Goal: Information Seeking & Learning: Compare options

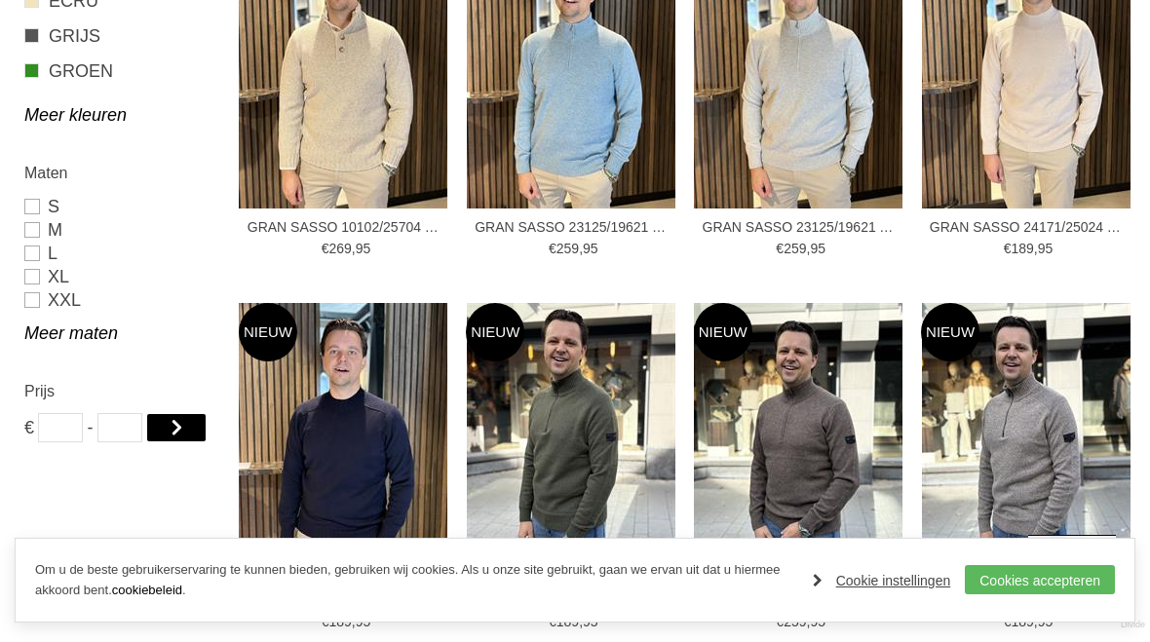
scroll to position [1172, 0]
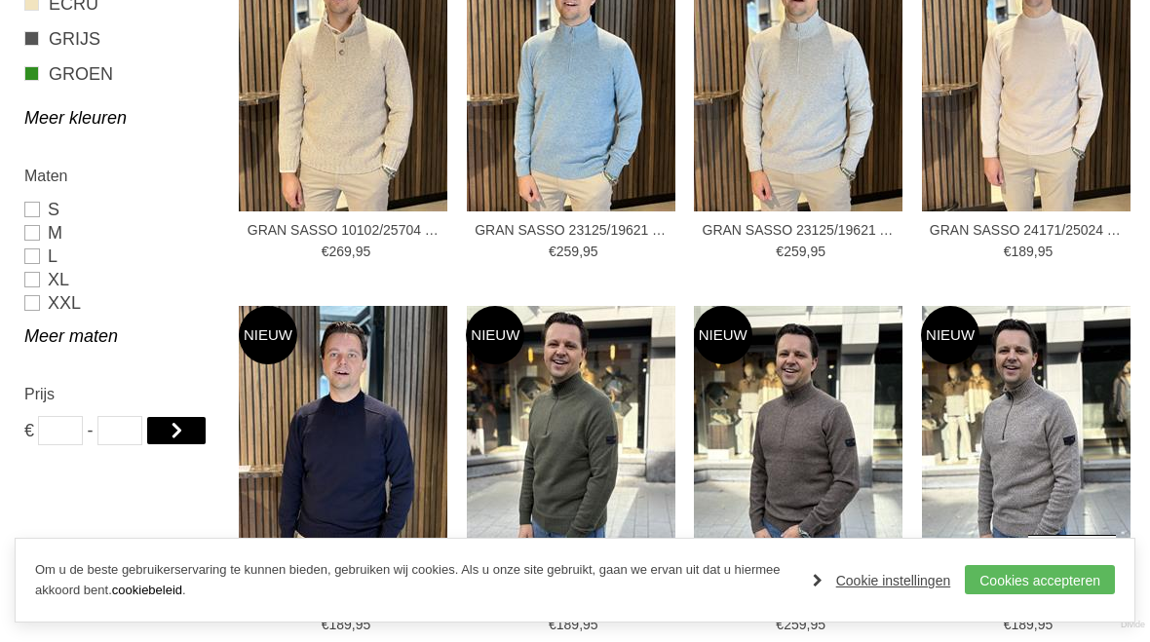
click at [67, 310] on link "XXL" at bounding box center [120, 302] width 192 height 23
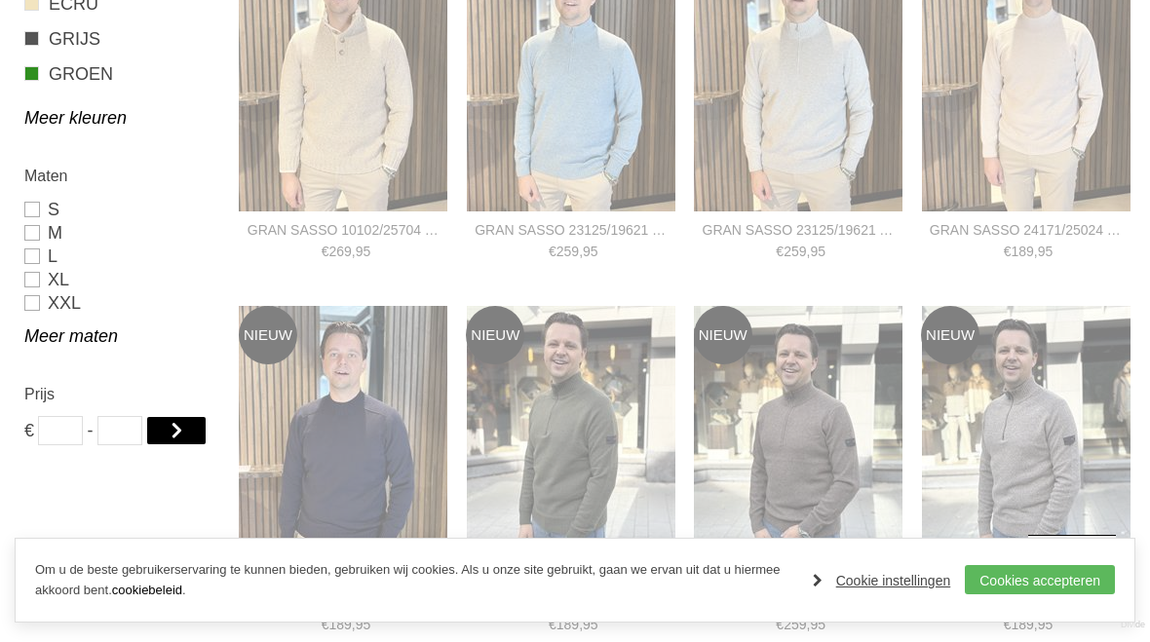
type input "**"
type input "***"
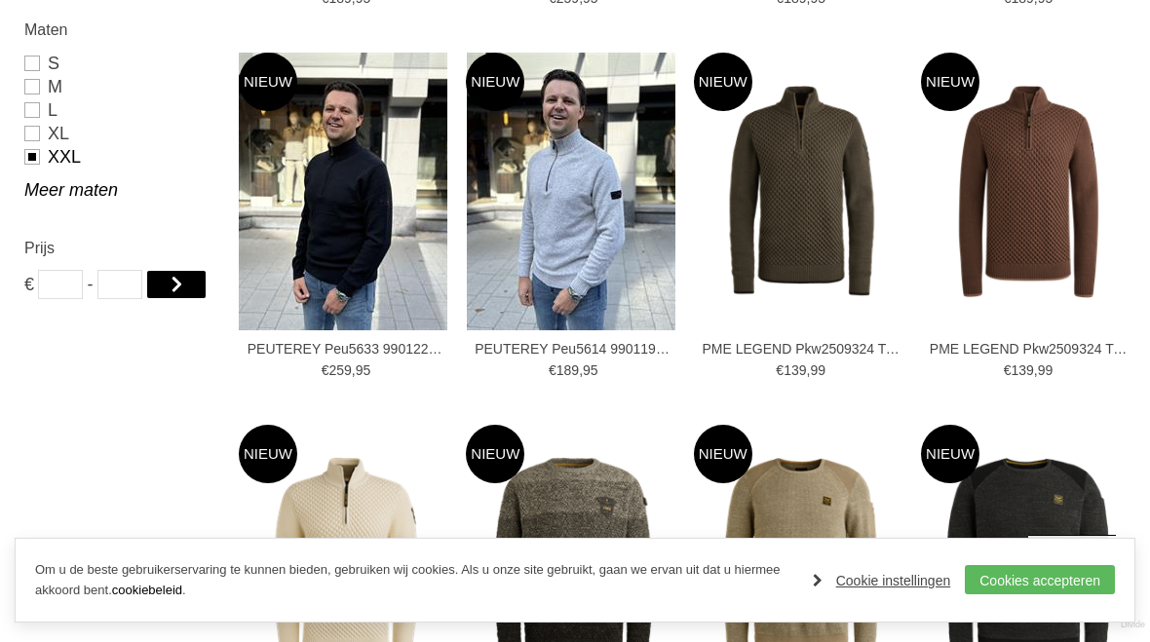
click at [188, 285] on link at bounding box center [176, 284] width 60 height 29
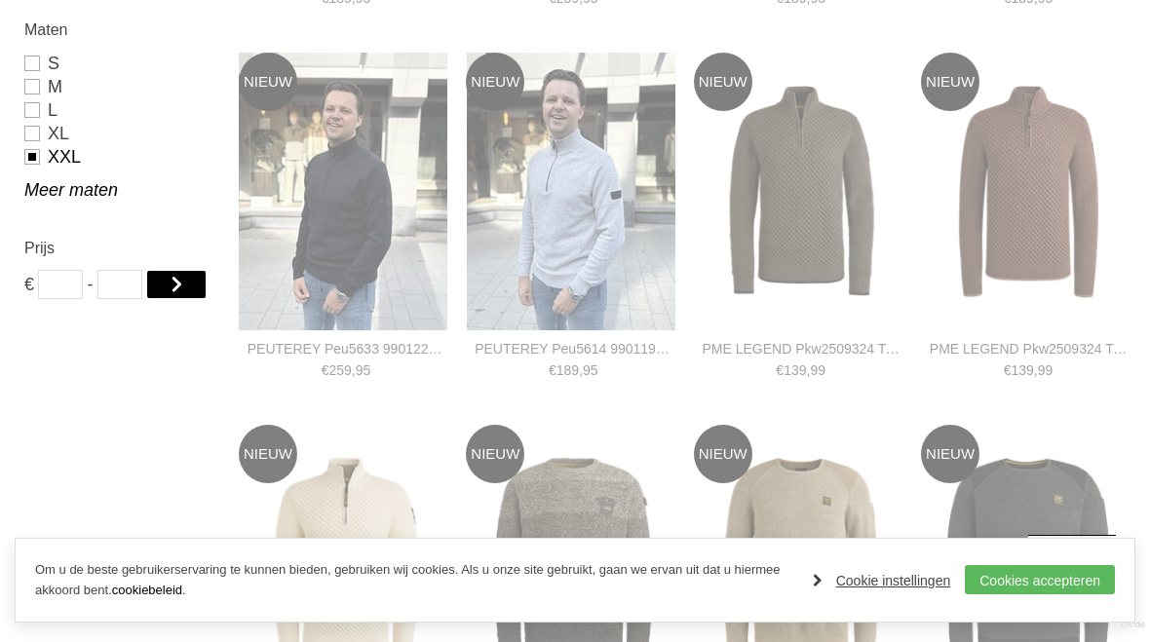
click at [190, 291] on link at bounding box center [176, 284] width 60 height 29
click at [167, 289] on link at bounding box center [176, 284] width 60 height 29
click at [190, 285] on link at bounding box center [176, 284] width 60 height 29
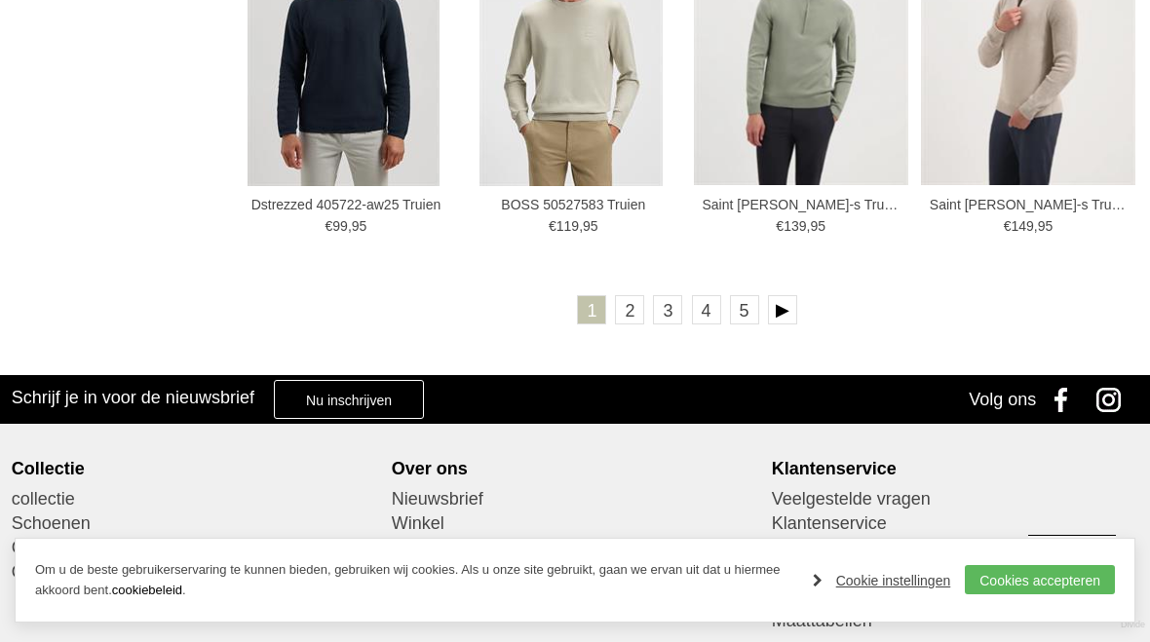
scroll to position [3542, 0]
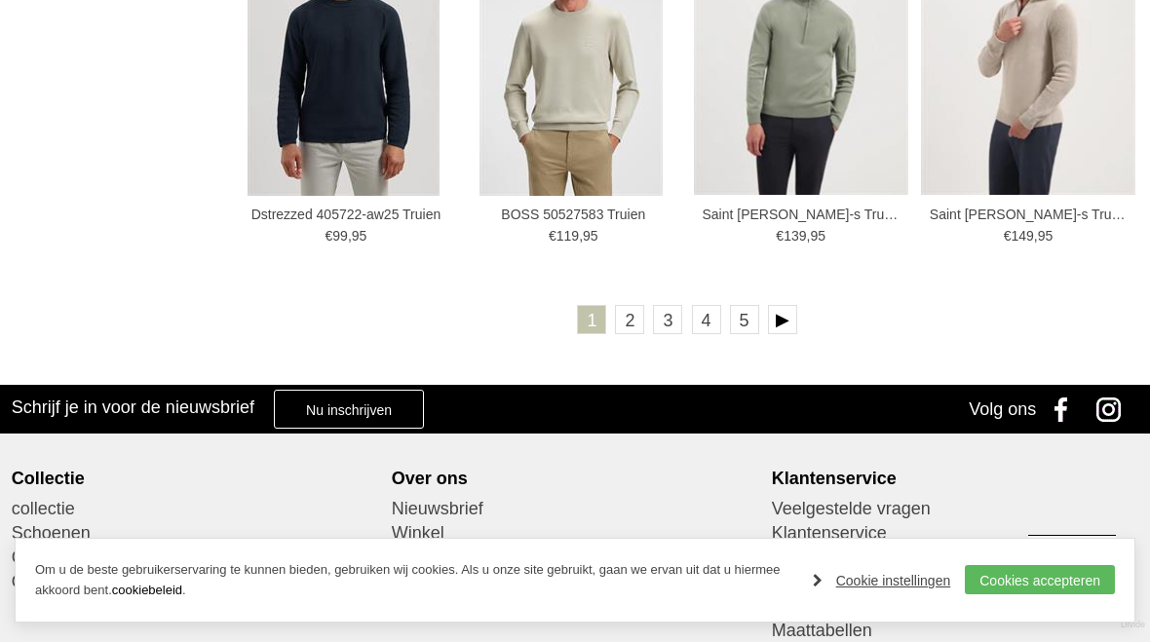
click at [634, 321] on link "2" at bounding box center [629, 319] width 29 height 29
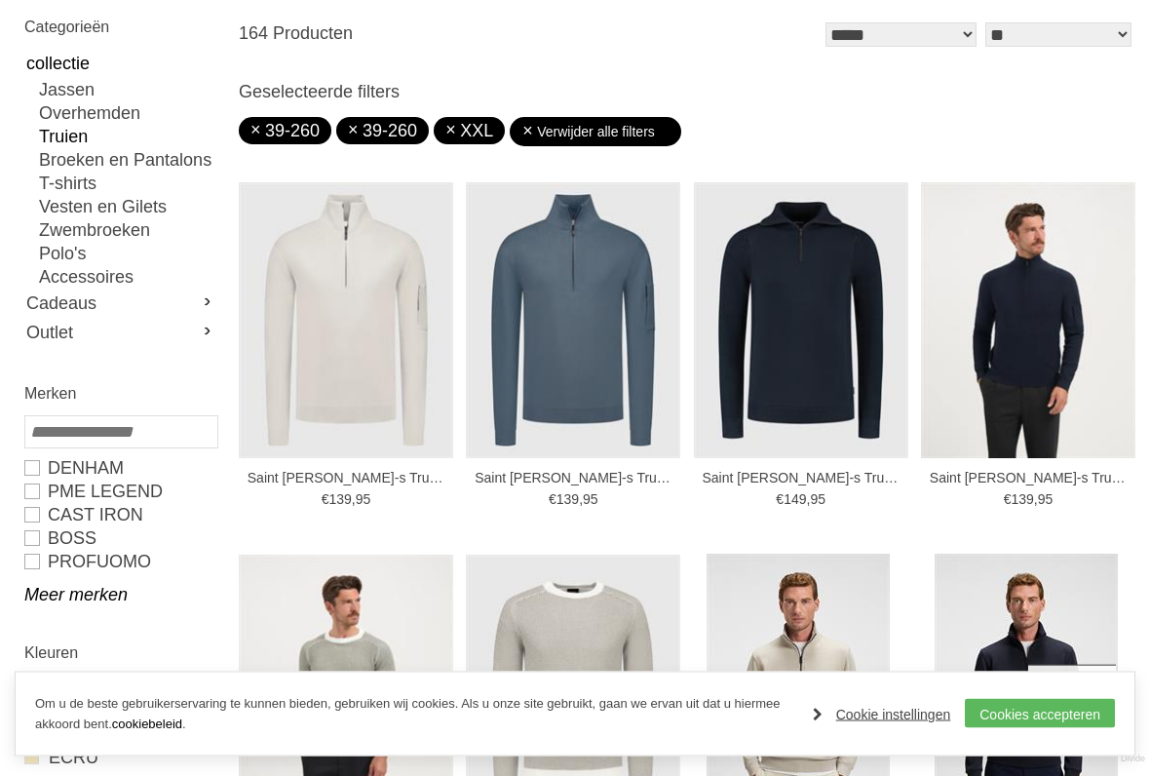
scroll to position [273, 0]
click at [414, 138] on span "39-260" at bounding box center [390, 130] width 55 height 19
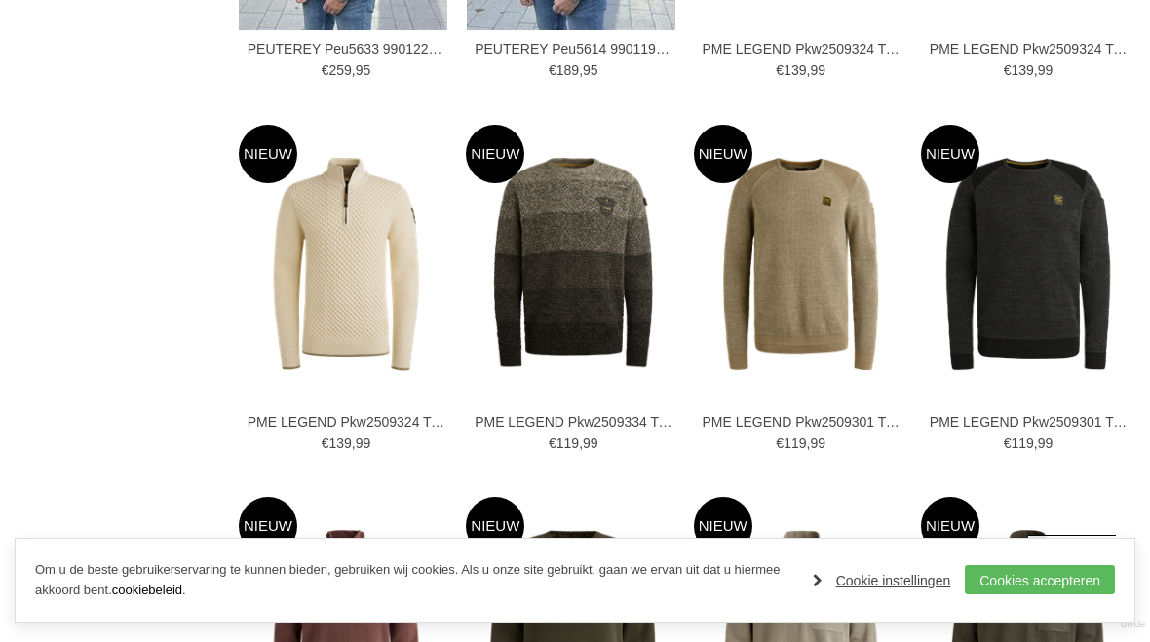
scroll to position [1455, 0]
